Goal: Entertainment & Leisure: Consume media (video, audio)

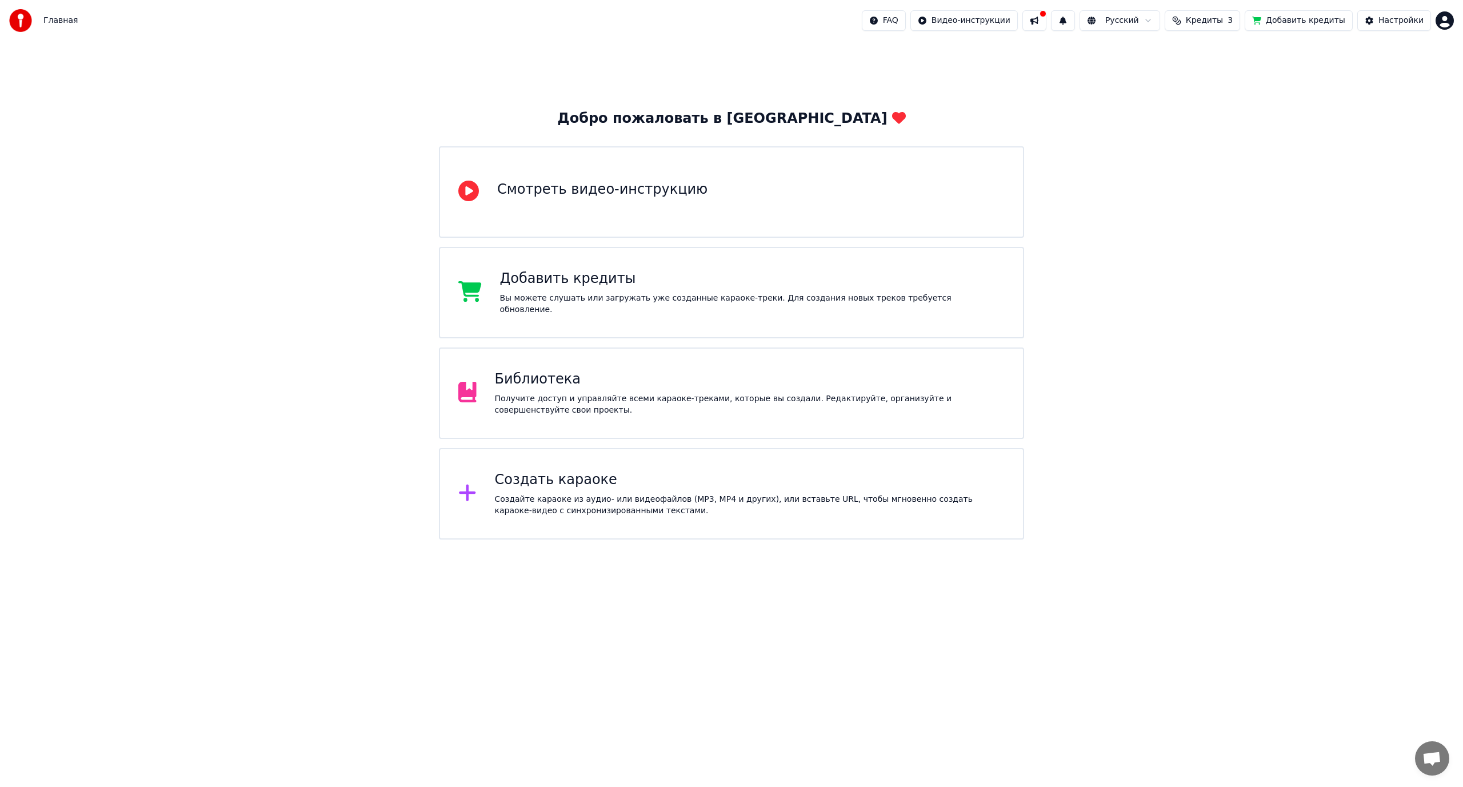
click at [648, 390] on div "Библиотека Получите доступ и управляйте всеми караоке-треками, которые вы созда…" at bounding box center [750, 393] width 510 height 46
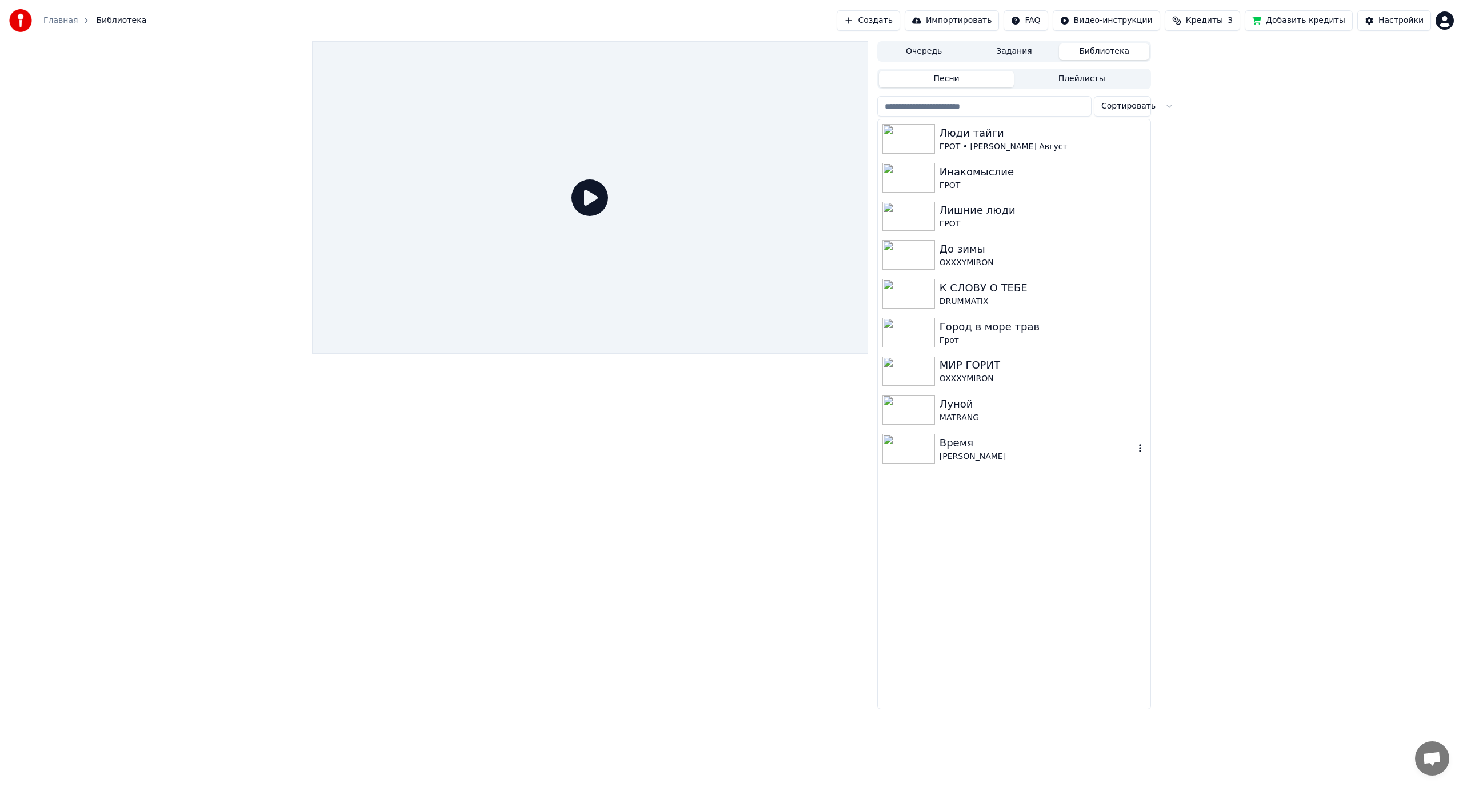
click at [945, 456] on div "[PERSON_NAME]" at bounding box center [1037, 456] width 195 height 11
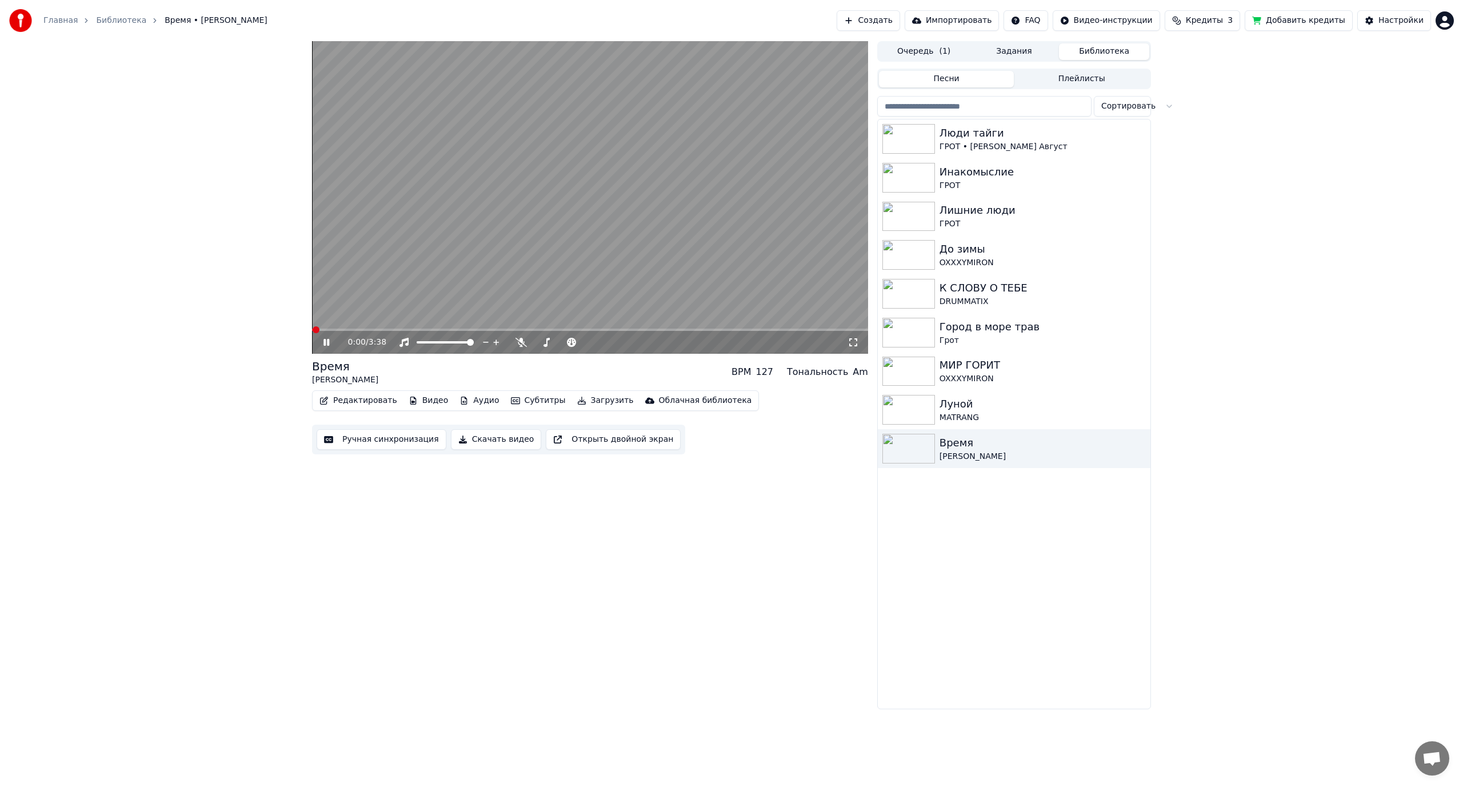
click at [856, 342] on icon at bounding box center [853, 342] width 11 height 9
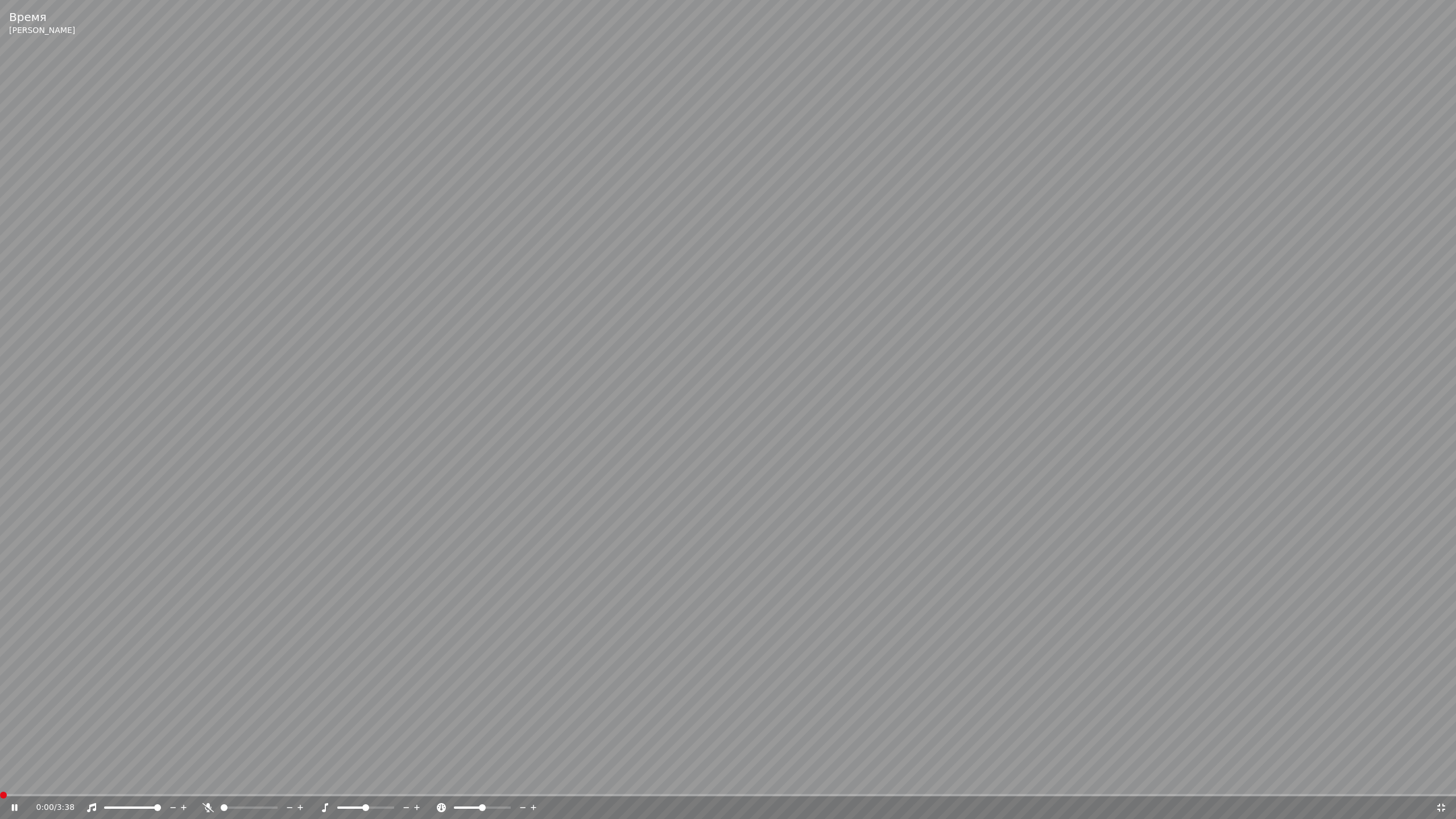
click at [0, 782] on span at bounding box center [3, 795] width 7 height 7
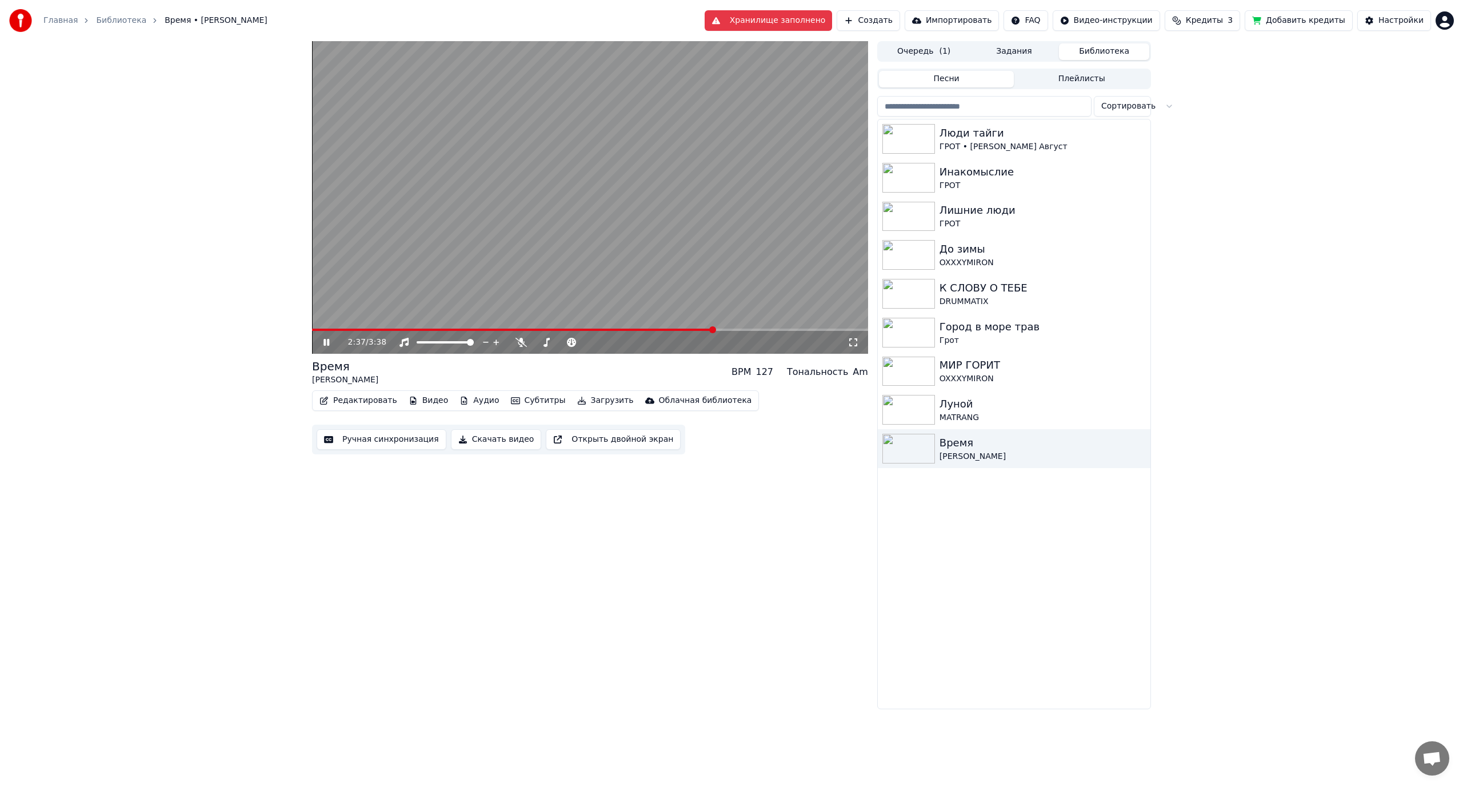
click at [319, 344] on div "2:37 / 3:38" at bounding box center [590, 342] width 547 height 11
click at [325, 342] on icon at bounding box center [326, 342] width 6 height 7
